Goal: Information Seeking & Learning: Learn about a topic

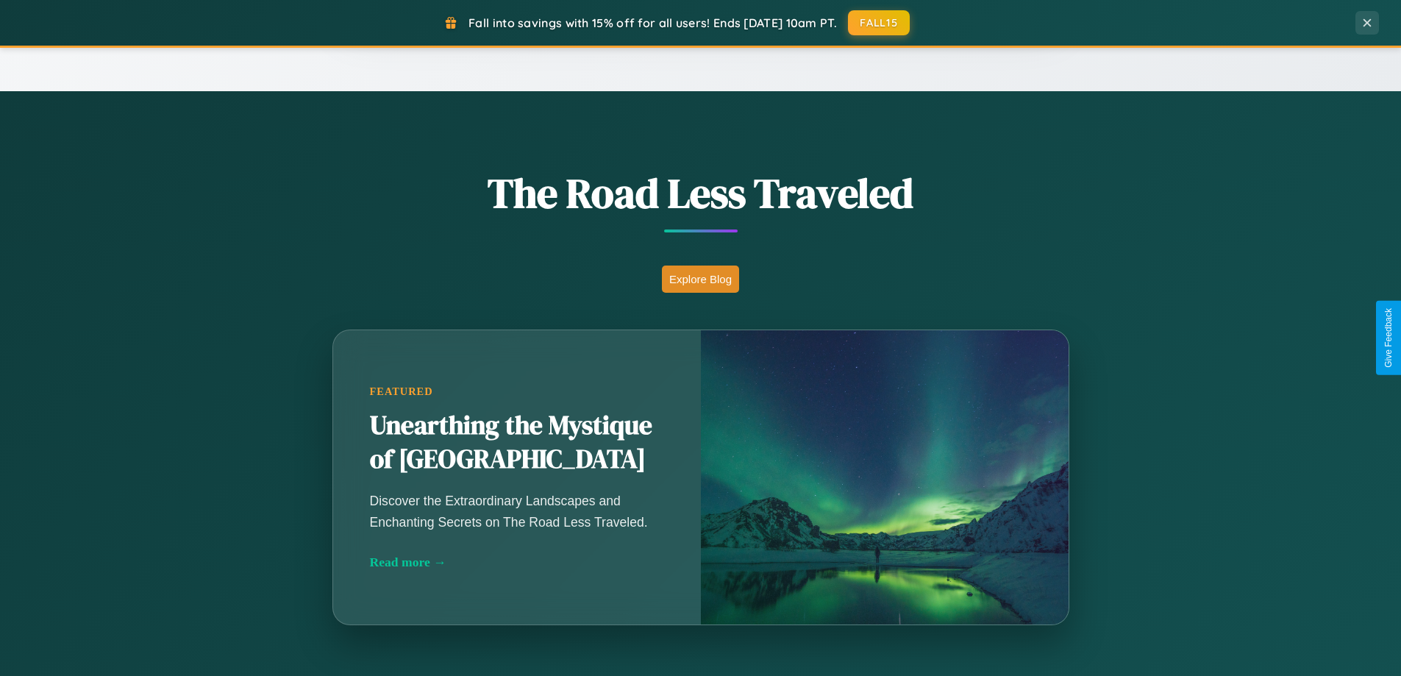
scroll to position [2831, 0]
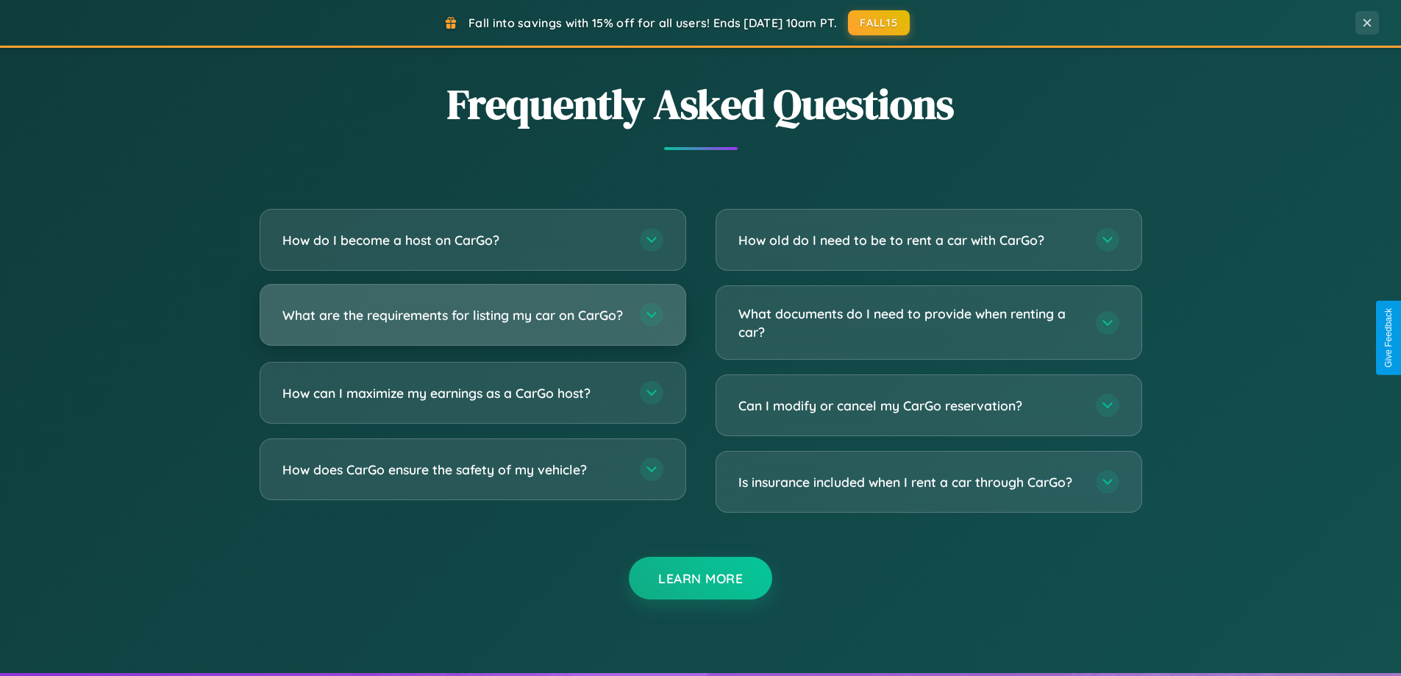
click at [472, 321] on h3 "What are the requirements for listing my car on CarGo?" at bounding box center [453, 315] width 343 height 18
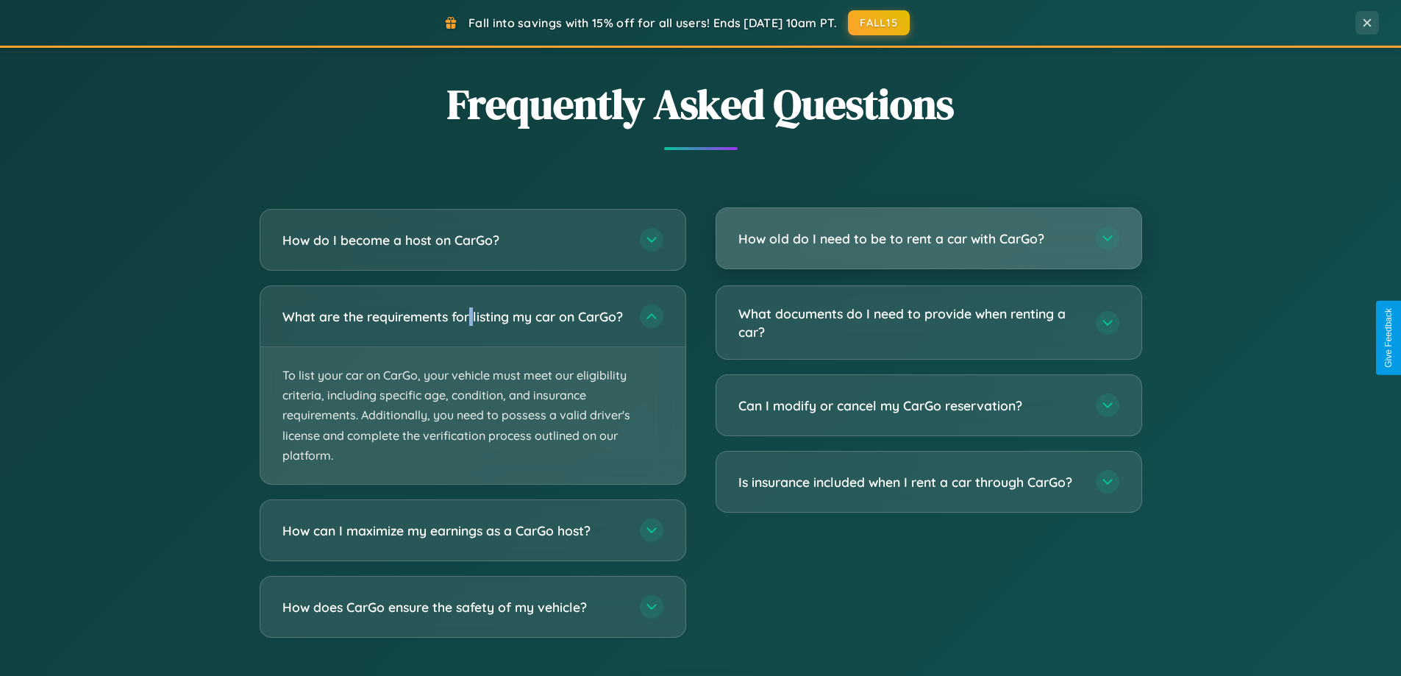
click at [928, 240] on h3 "How old do I need to be to rent a car with CarGo?" at bounding box center [910, 239] width 343 height 18
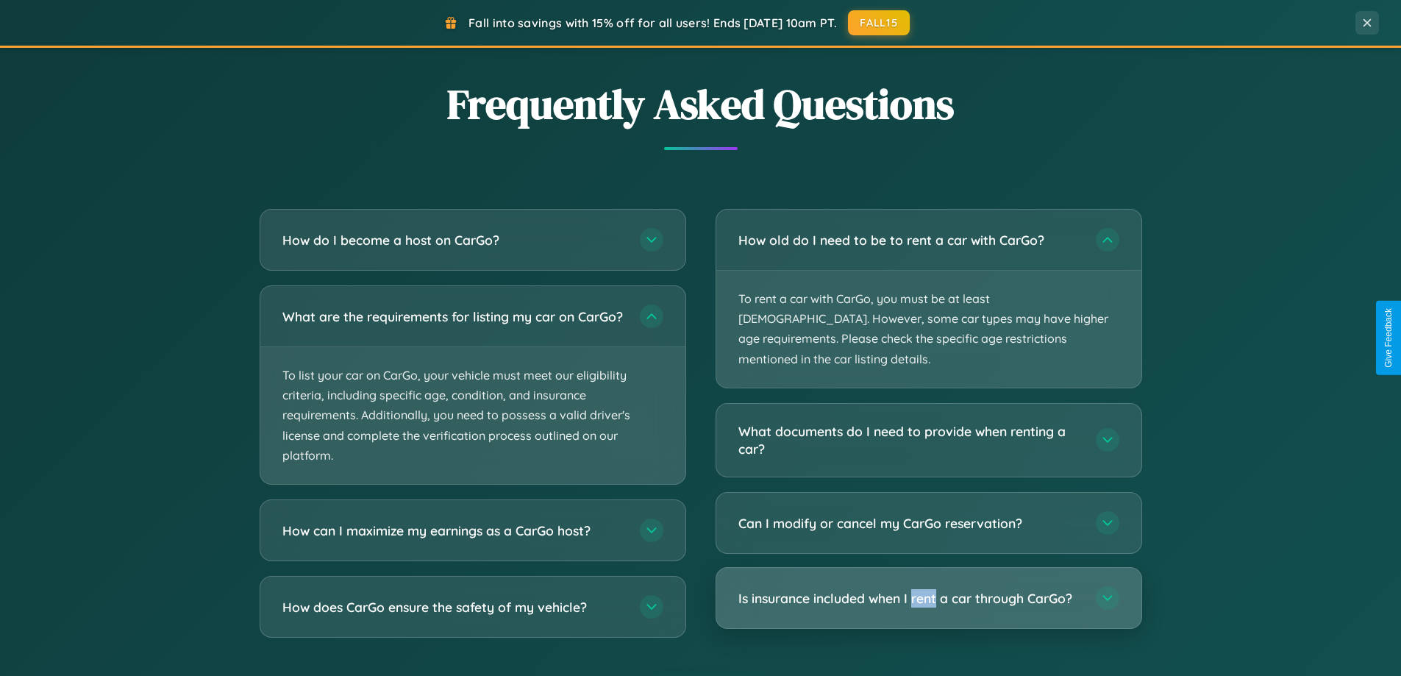
click at [928, 589] on h3 "Is insurance included when I rent a car through CarGo?" at bounding box center [910, 598] width 343 height 18
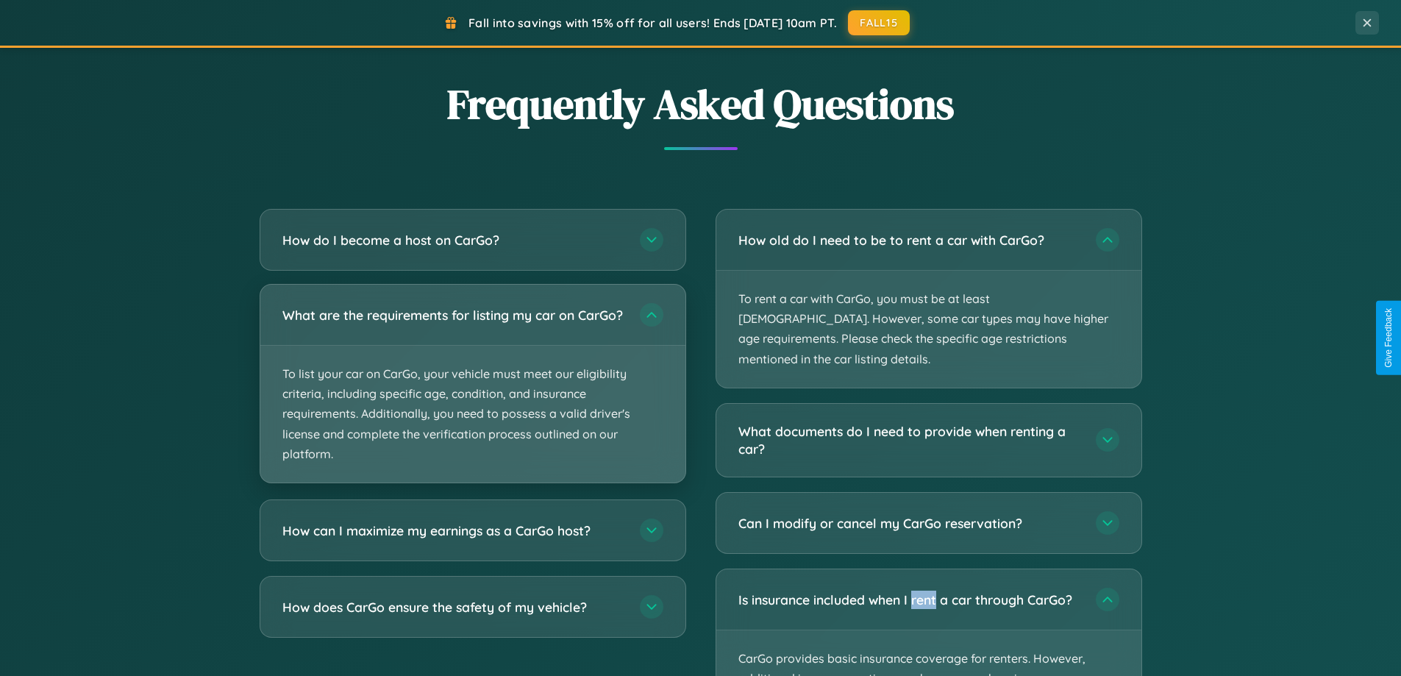
click at [472, 390] on p "To list your car on CarGo, your vehicle must meet our eligibility criteria, inc…" at bounding box center [472, 414] width 425 height 137
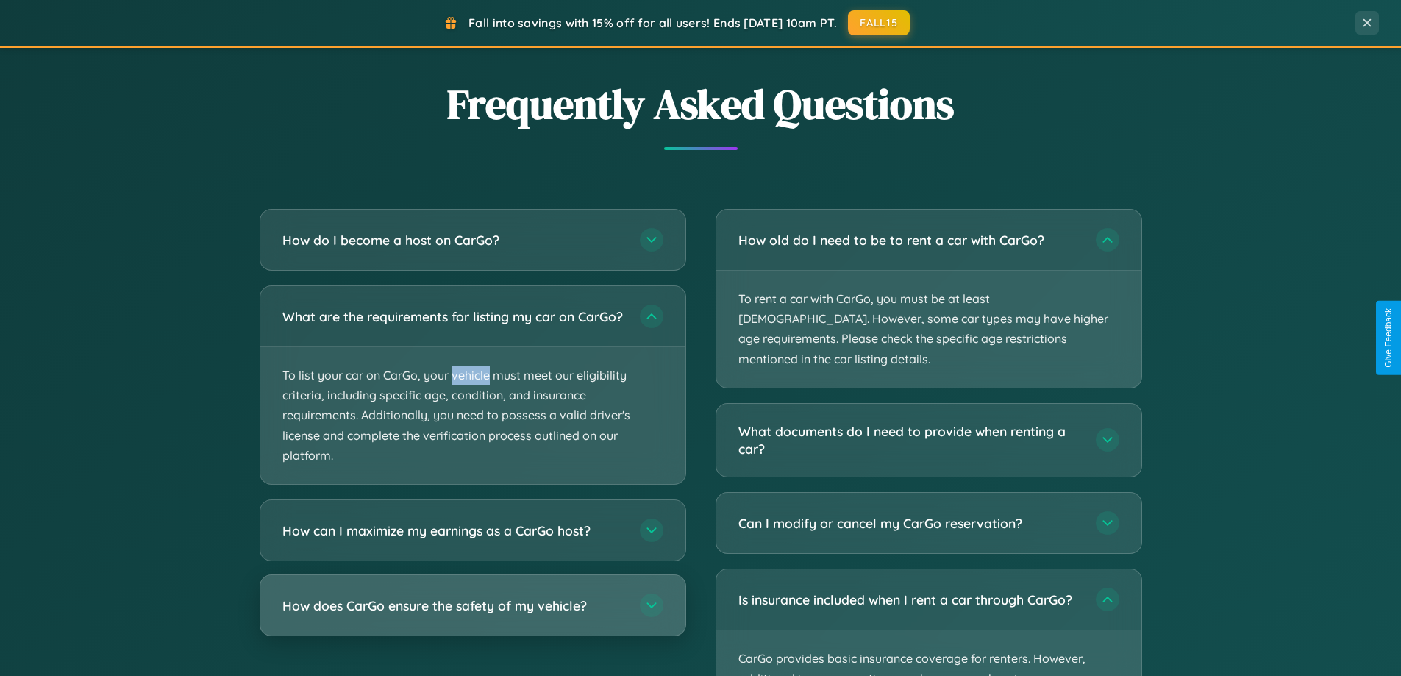
click at [472, 615] on h3 "How does CarGo ensure the safety of my vehicle?" at bounding box center [453, 606] width 343 height 18
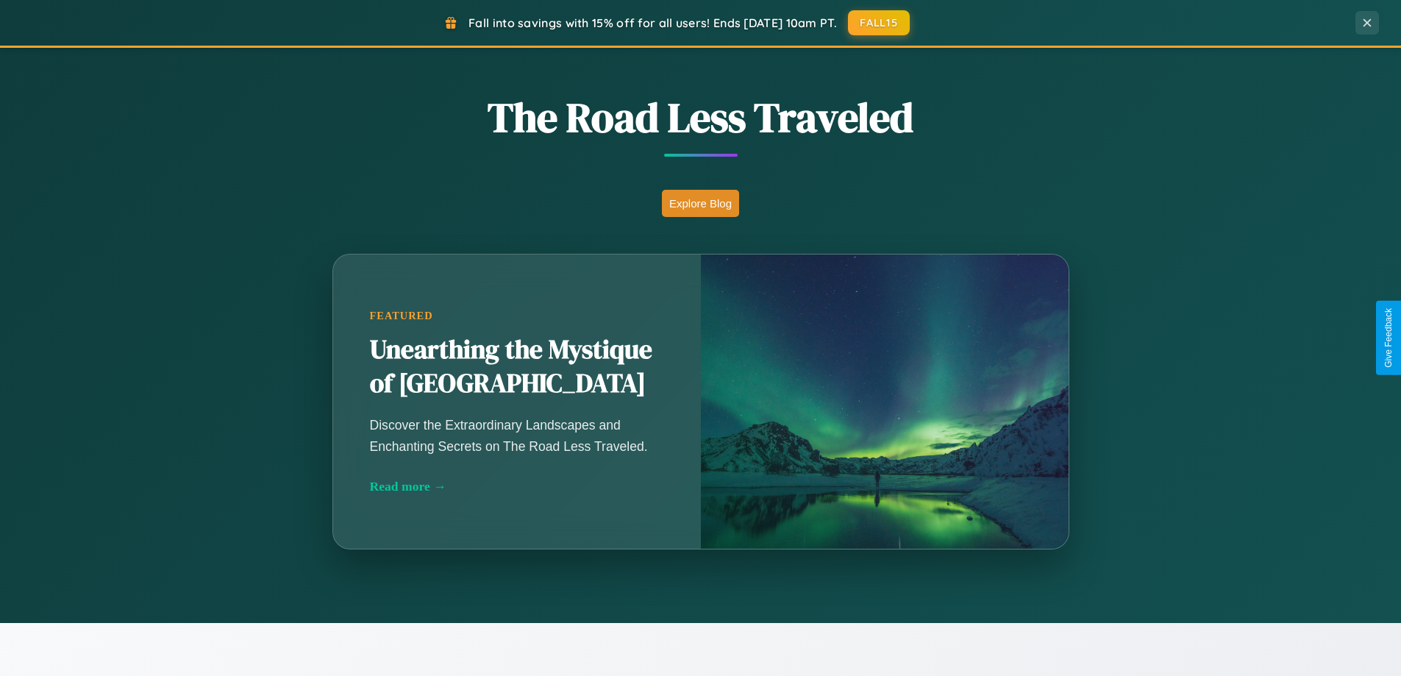
scroll to position [1012, 0]
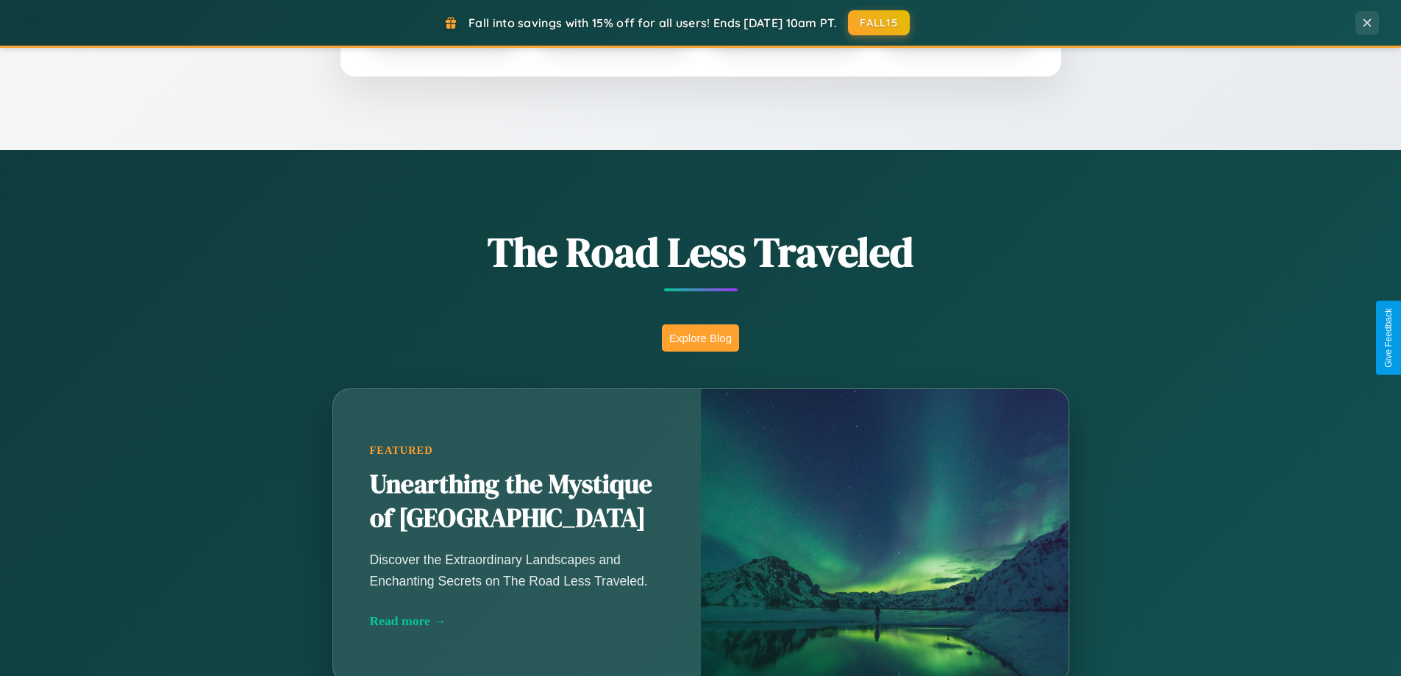
click at [700, 338] on button "Explore Blog" at bounding box center [700, 337] width 77 height 27
